Goal: Find contact information: Find contact information

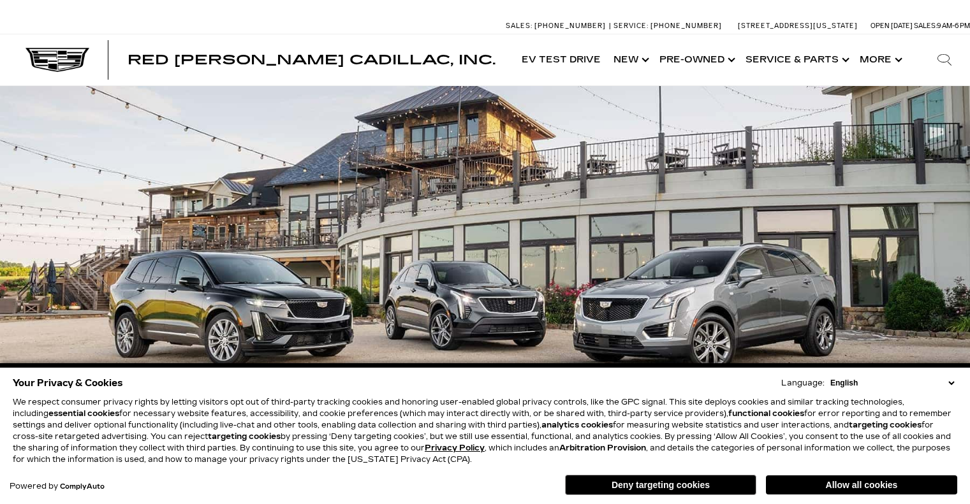
click at [718, 484] on button "Deny targeting cookies" at bounding box center [660, 485] width 191 height 20
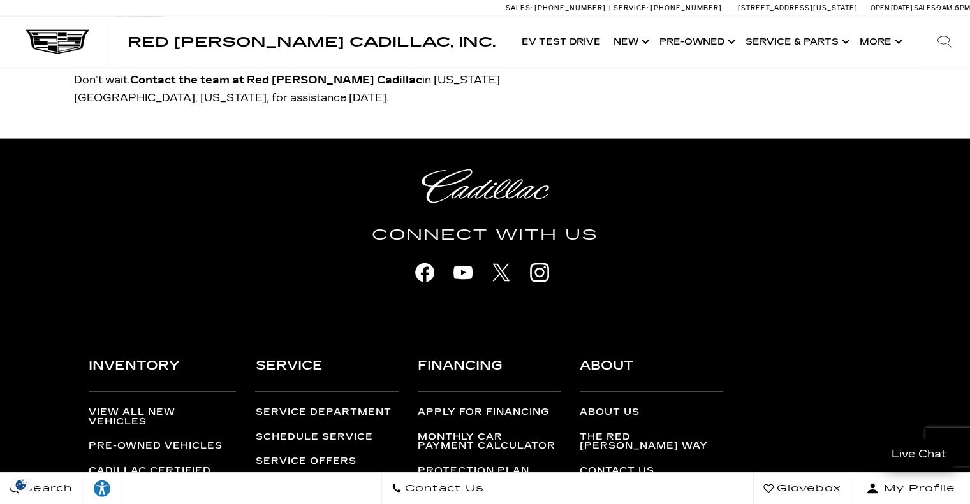
scroll to position [2843, 0]
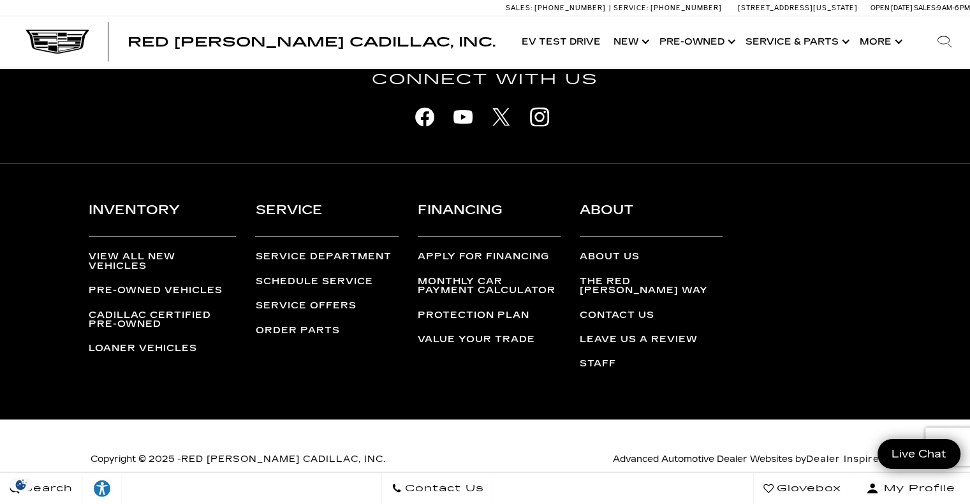
click at [605, 358] on link "Staff" at bounding box center [598, 363] width 36 height 11
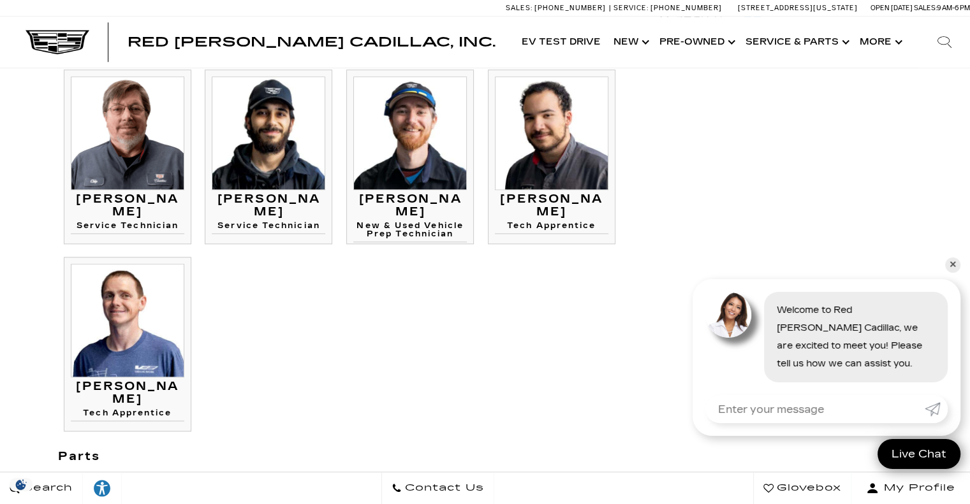
scroll to position [1345, 0]
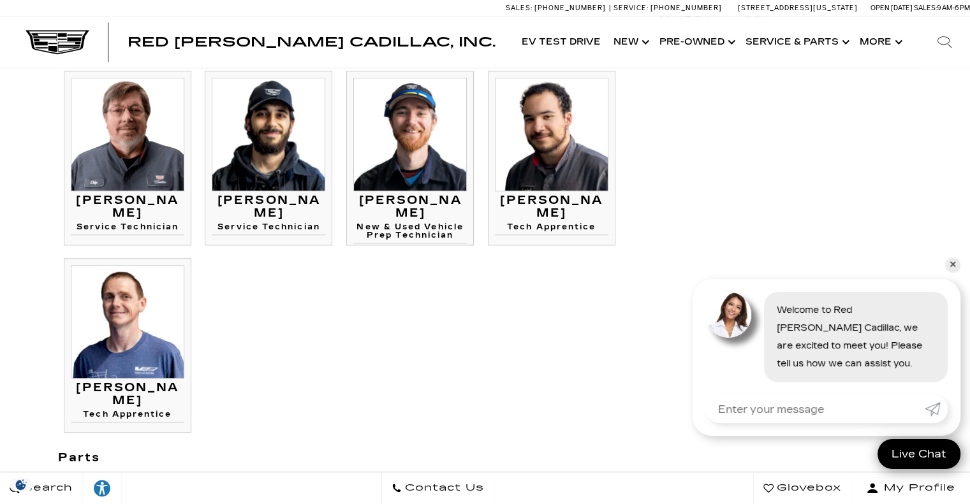
click at [291, 289] on ul "Mike Parker Service Manager Mike Parker Service Manager Jim Dembiczak" at bounding box center [339, 58] width 563 height 762
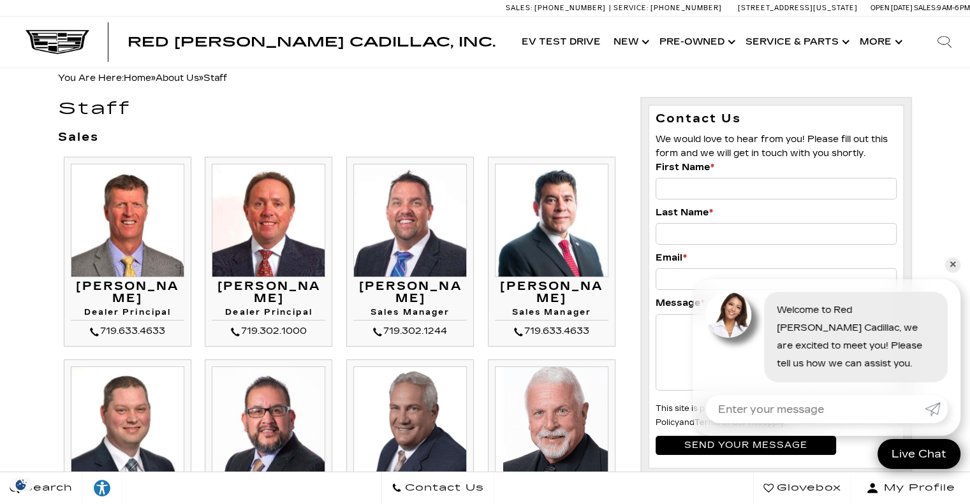
scroll to position [0, 0]
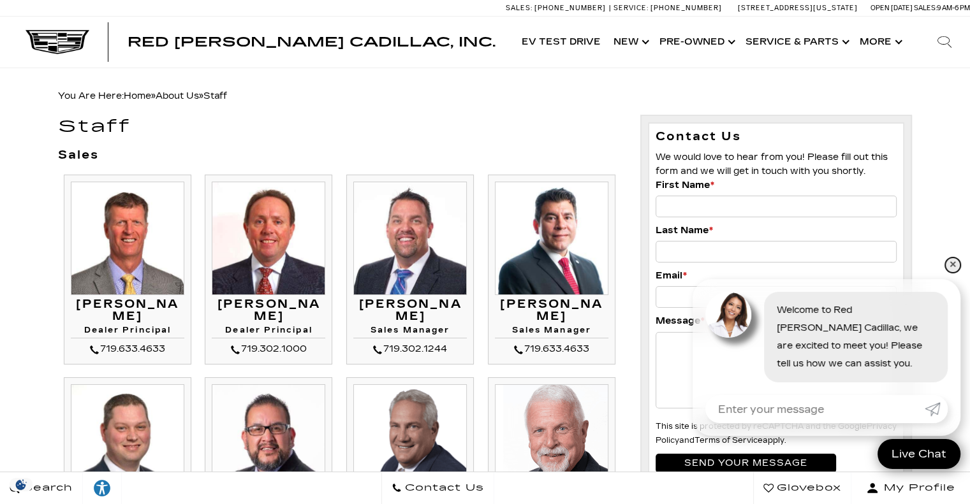
click at [953, 265] on link "✕" at bounding box center [952, 265] width 15 height 15
